Goal: Information Seeking & Learning: Compare options

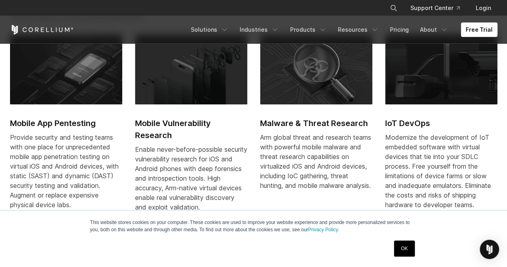
scroll to position [369, 0]
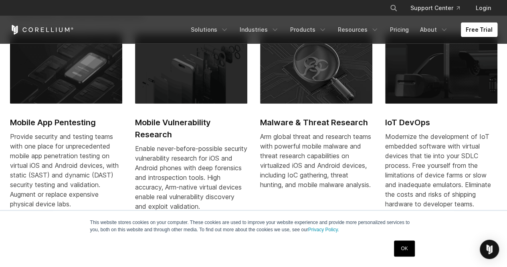
click at [478, 31] on link "Free Trial" at bounding box center [479, 29] width 36 height 14
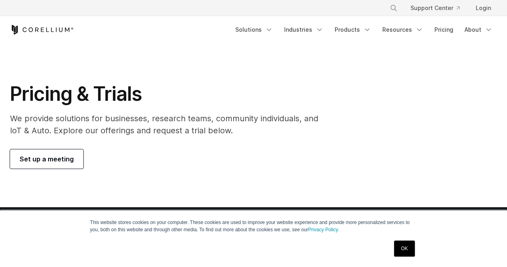
click at [66, 169] on section "Pricing & Trials We provide solutions for businesses, research teams, community…" at bounding box center [253, 125] width 507 height 164
click at [66, 165] on link "Set up a meeting" at bounding box center [46, 158] width 73 height 19
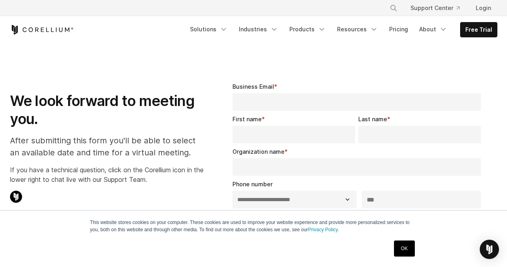
select select "**"
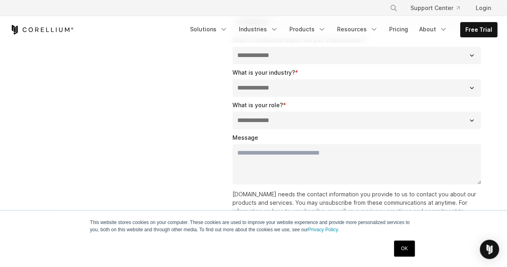
scroll to position [208, 0]
click at [318, 31] on link "Products" at bounding box center [308, 29] width 46 height 14
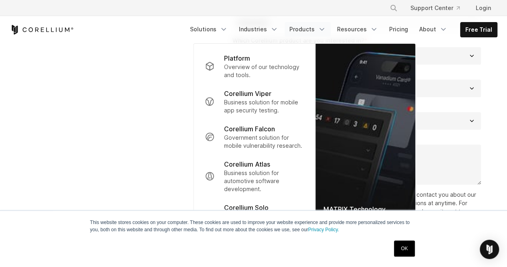
click at [402, 239] on div "OK" at bounding box center [404, 248] width 25 height 21
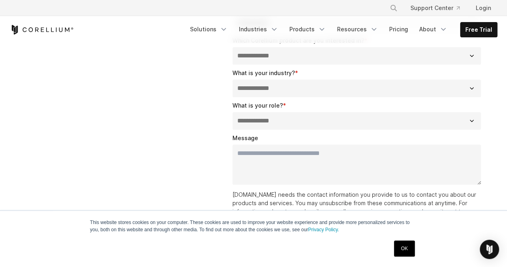
click at [405, 251] on link "OK" at bounding box center [404, 248] width 20 height 16
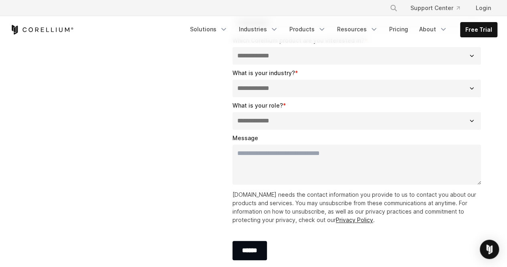
click at [405, 251] on div "******" at bounding box center [359, 250] width 252 height 35
click at [324, 21] on div "Free Trial Solutions" at bounding box center [254, 29] width 488 height 27
click at [317, 37] on div "Free Trial Solutions" at bounding box center [254, 29] width 488 height 27
click at [316, 34] on link "Products" at bounding box center [308, 29] width 46 height 14
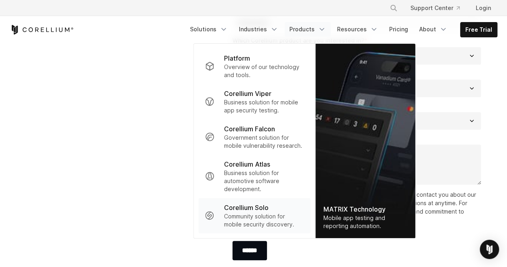
click at [265, 221] on p "Community solution for mobile security discovery." at bounding box center [264, 220] width 80 height 16
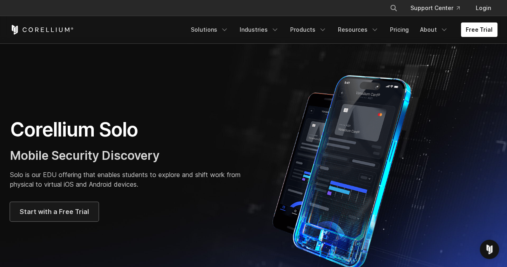
click at [66, 212] on span "Start with a Free Trial" at bounding box center [54, 211] width 69 height 10
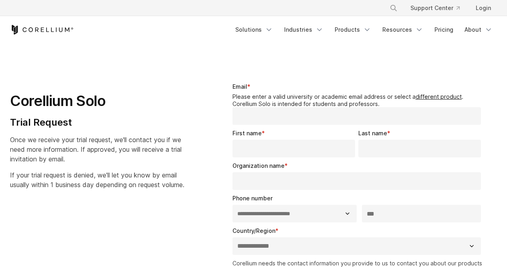
select select "**"
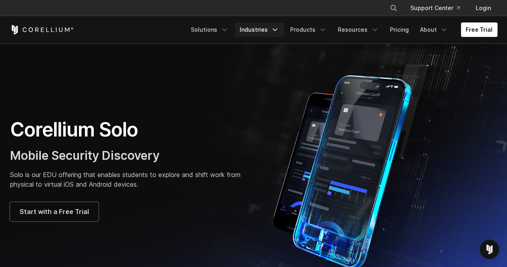
click at [257, 27] on link "Industries" at bounding box center [259, 29] width 49 height 14
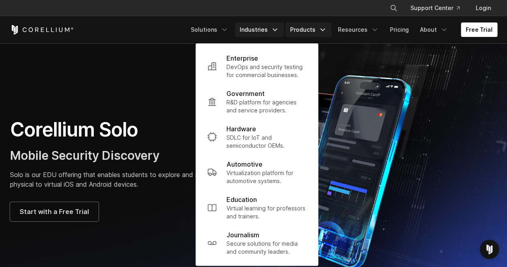
click at [317, 28] on link "Products" at bounding box center [308, 29] width 46 height 14
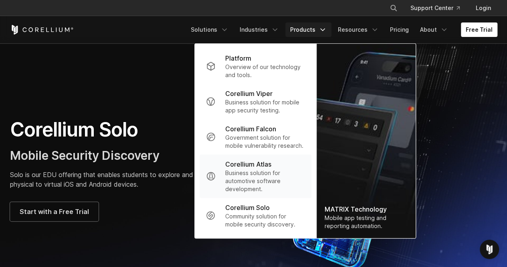
click at [275, 189] on p "Business solution for automotive software development." at bounding box center [265, 181] width 80 height 24
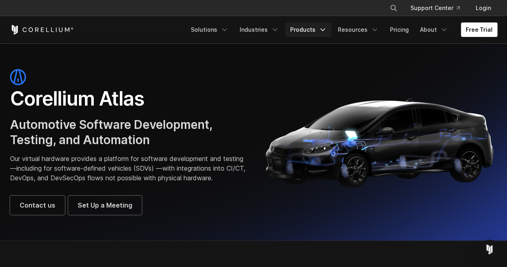
click at [322, 34] on link "Products" at bounding box center [308, 29] width 46 height 14
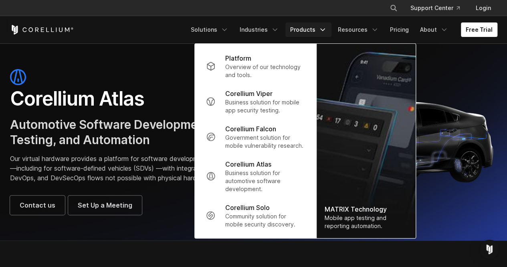
click at [322, 34] on link "Products" at bounding box center [308, 29] width 46 height 14
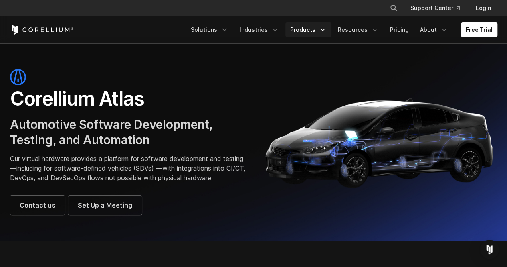
click at [322, 34] on link "Products" at bounding box center [308, 29] width 46 height 14
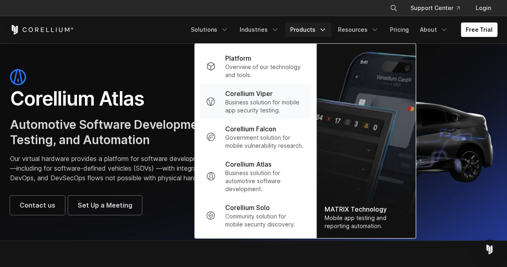
click at [296, 104] on p "Business solution for mobile app security testing." at bounding box center [265, 106] width 80 height 16
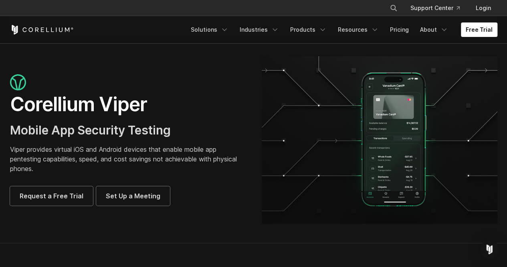
click at [209, 188] on div "Request a Free Trial Set Up a Meeting" at bounding box center [128, 195] width 236 height 19
click at [79, 202] on link "Request a Free Trial" at bounding box center [51, 195] width 83 height 19
click at [268, 20] on div "Free Trial Solutions IoT" at bounding box center [254, 29] width 488 height 27
click at [274, 25] on link "Industries" at bounding box center [259, 29] width 49 height 14
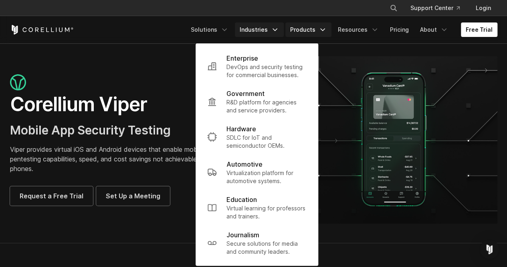
click at [311, 29] on link "Products" at bounding box center [308, 29] width 46 height 14
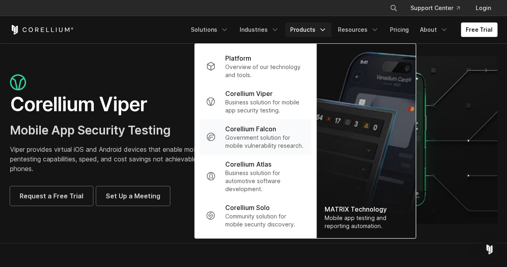
click at [293, 137] on p "Government solution for mobile vulnerability research." at bounding box center [265, 142] width 80 height 16
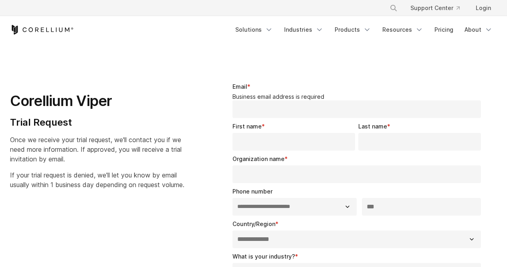
select select "**"
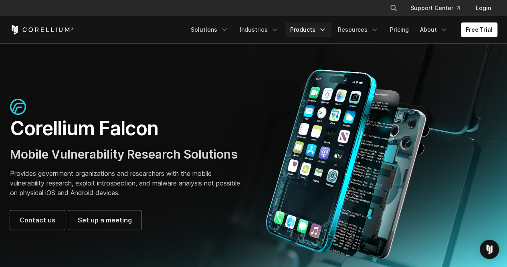
click at [320, 30] on link "Products" at bounding box center [308, 29] width 46 height 14
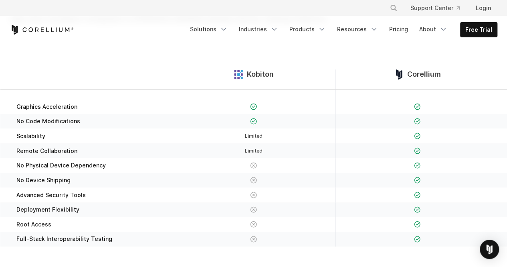
scroll to position [16, 0]
